Goal: Go to known website: Access a specific website the user already knows

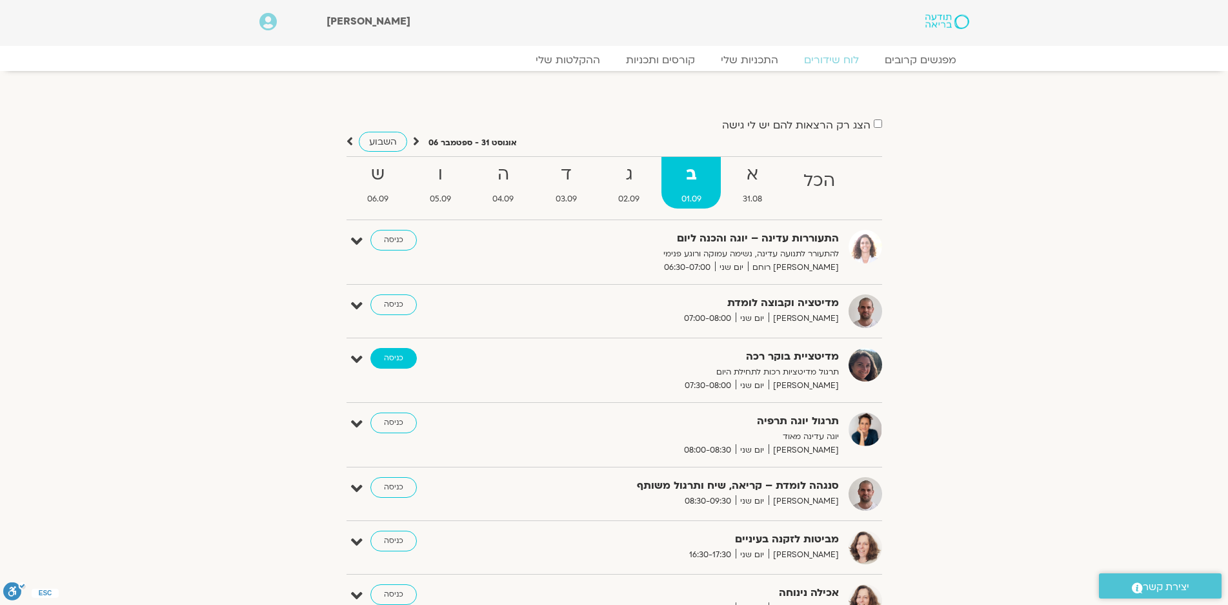
click at [389, 358] on link "כניסה" at bounding box center [394, 358] width 46 height 21
click at [385, 486] on link "כניסה" at bounding box center [394, 487] width 46 height 21
